Goal: Check status: Check status

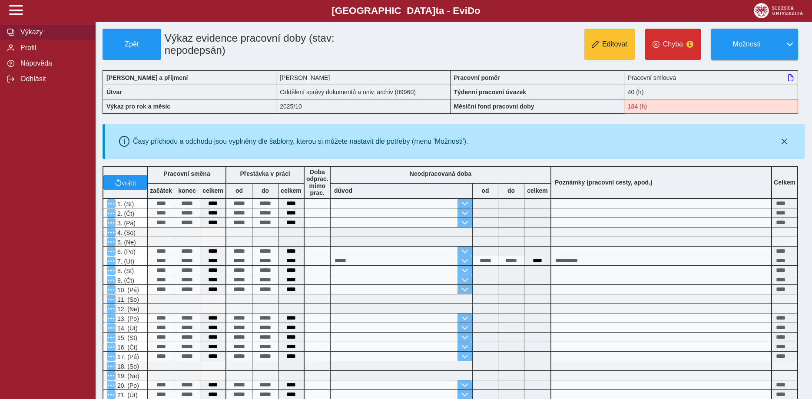
click at [42, 36] on span "Výkazy" at bounding box center [53, 32] width 70 height 8
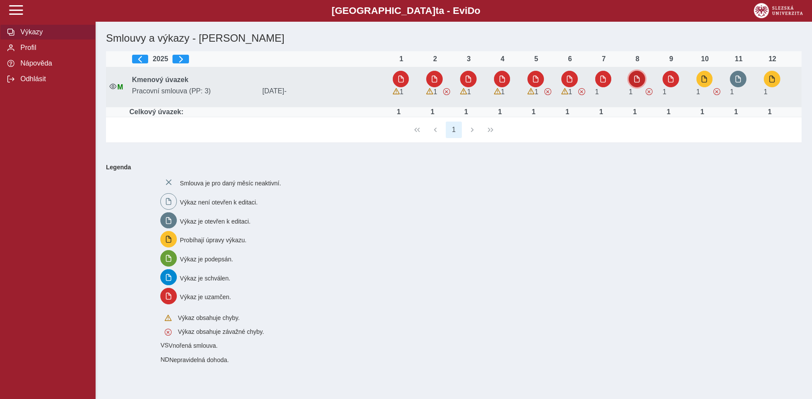
click at [635, 79] on span "button" at bounding box center [636, 79] width 7 height 7
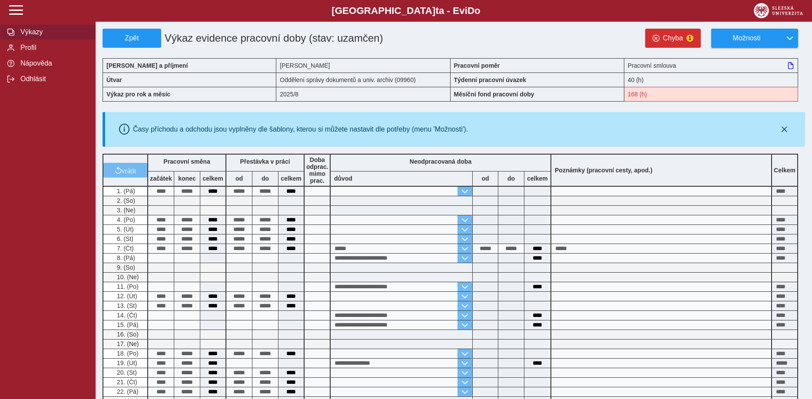
click at [33, 36] on span "Výkazy" at bounding box center [53, 32] width 70 height 8
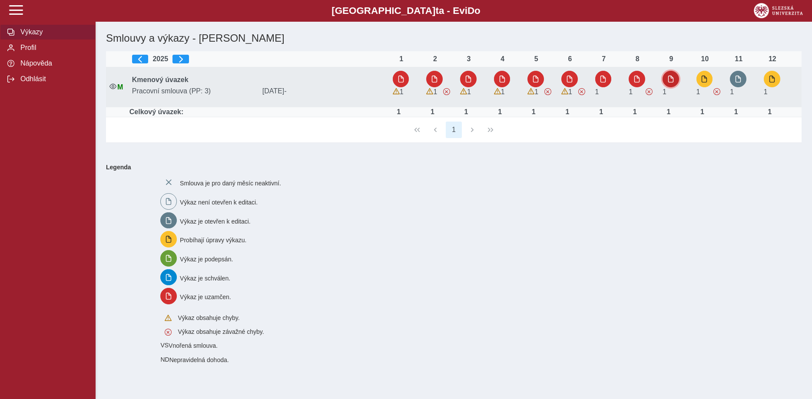
click at [676, 79] on button "button" at bounding box center [670, 79] width 17 height 17
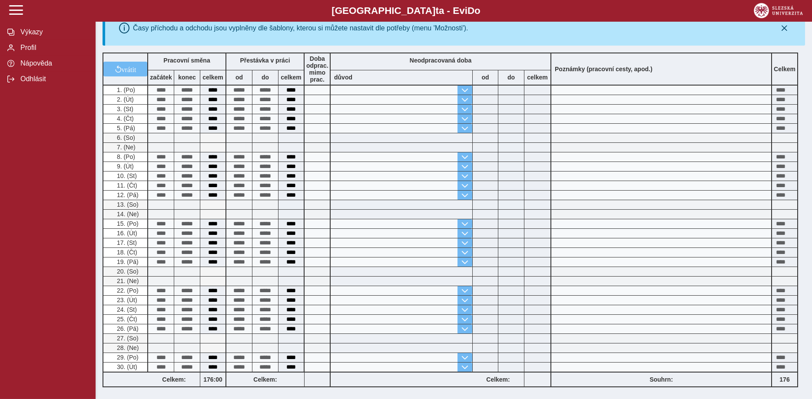
scroll to position [89, 0]
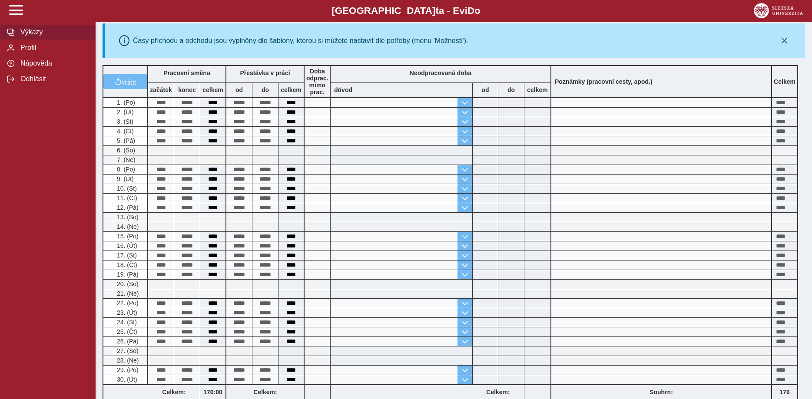
click at [35, 36] on span "Výkazy" at bounding box center [53, 32] width 70 height 8
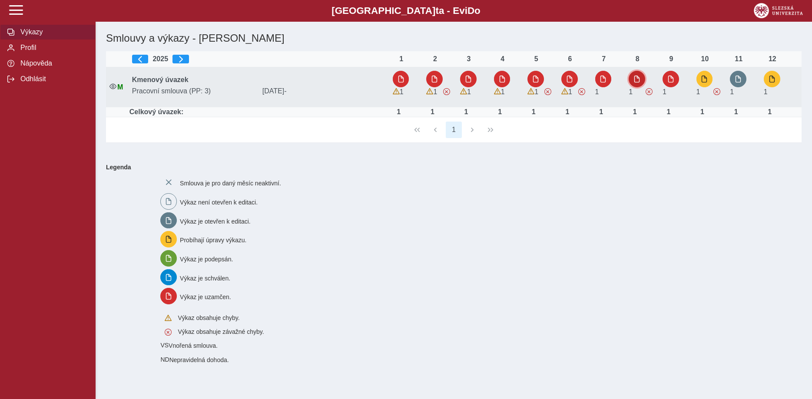
click at [636, 75] on button "button" at bounding box center [637, 79] width 17 height 17
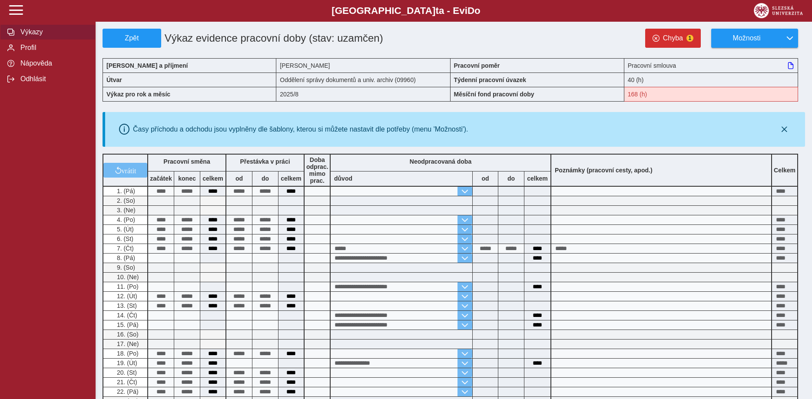
click at [38, 36] on span "Výkazy" at bounding box center [53, 32] width 70 height 8
